Goal: Task Accomplishment & Management: Use online tool/utility

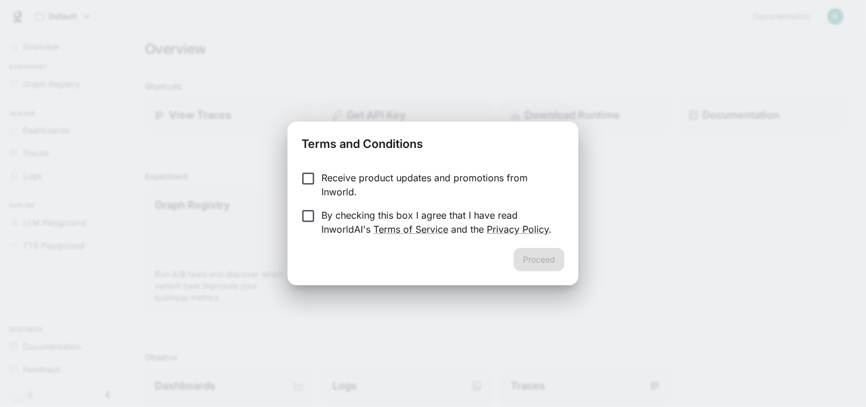
click at [324, 213] on p "By checking this box I agree that I have read InworldAI's Terms of Service and …" at bounding box center [438, 222] width 234 height 28
click at [542, 255] on button "Proceed" at bounding box center [539, 259] width 51 height 23
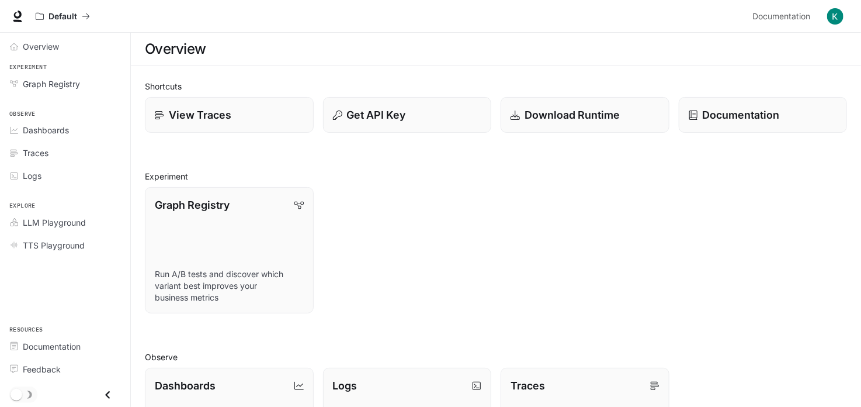
click at [389, 234] on div "Graph Registry Run A/B tests and discover which variant best improves your busi…" at bounding box center [492, 246] width 712 height 136
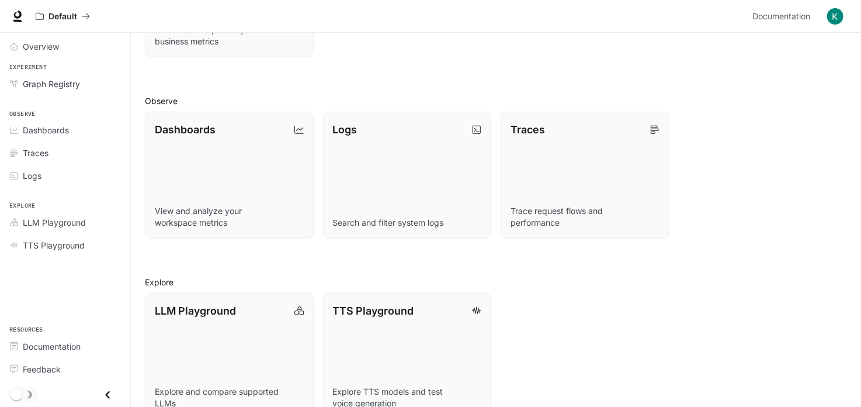
scroll to position [257, 0]
click at [61, 43] on div "Overview" at bounding box center [72, 46] width 98 height 12
click at [61, 45] on div "Overview" at bounding box center [72, 46] width 98 height 12
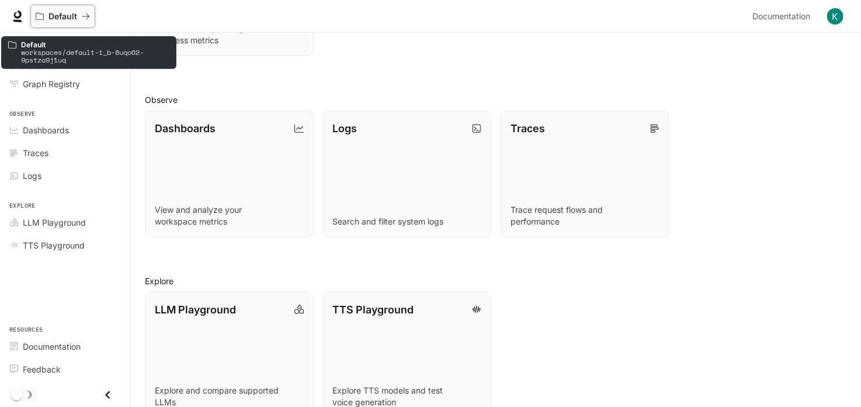
click at [82, 18] on icon "All workspaces" at bounding box center [86, 16] width 8 height 8
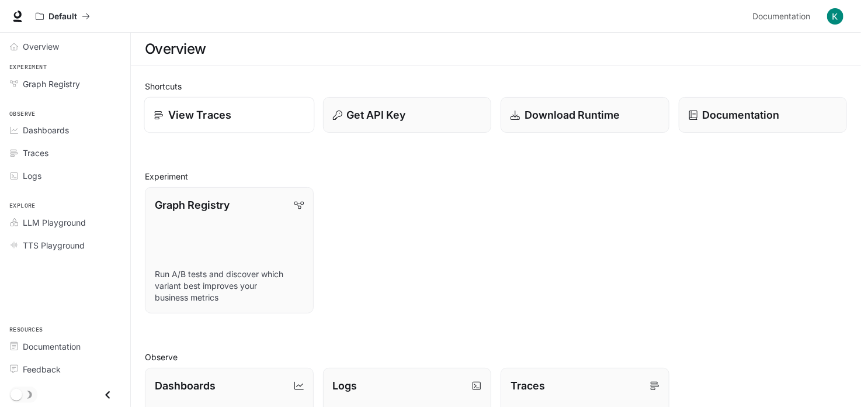
click at [268, 115] on div "View Traces" at bounding box center [229, 115] width 150 height 16
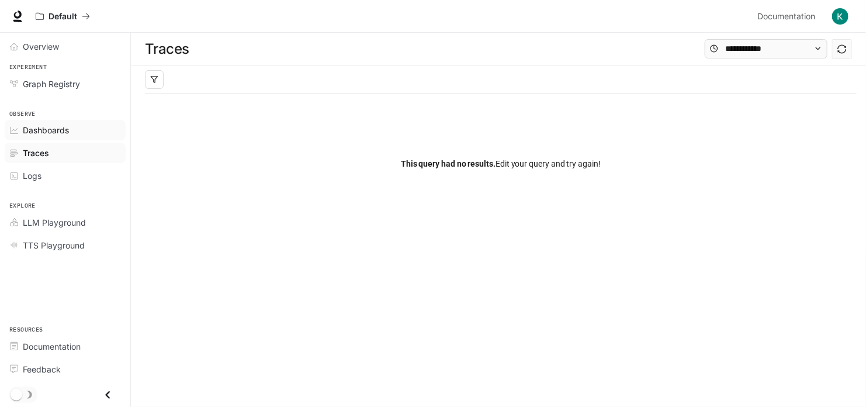
click at [47, 134] on span "Dashboards" at bounding box center [46, 130] width 46 height 12
